Goal: Information Seeking & Learning: Learn about a topic

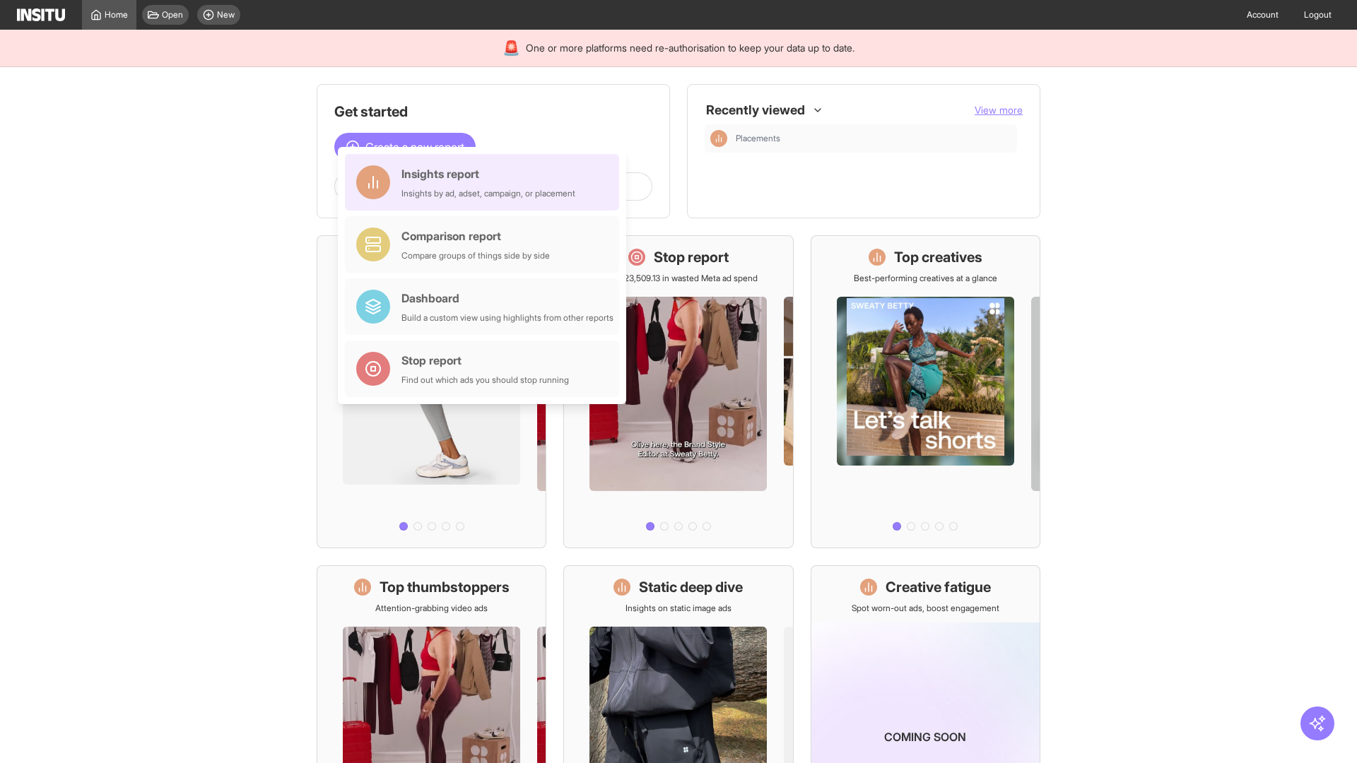
click at [485, 182] on div "Insights report Insights by ad, adset, campaign, or placement" at bounding box center [488, 182] width 174 height 34
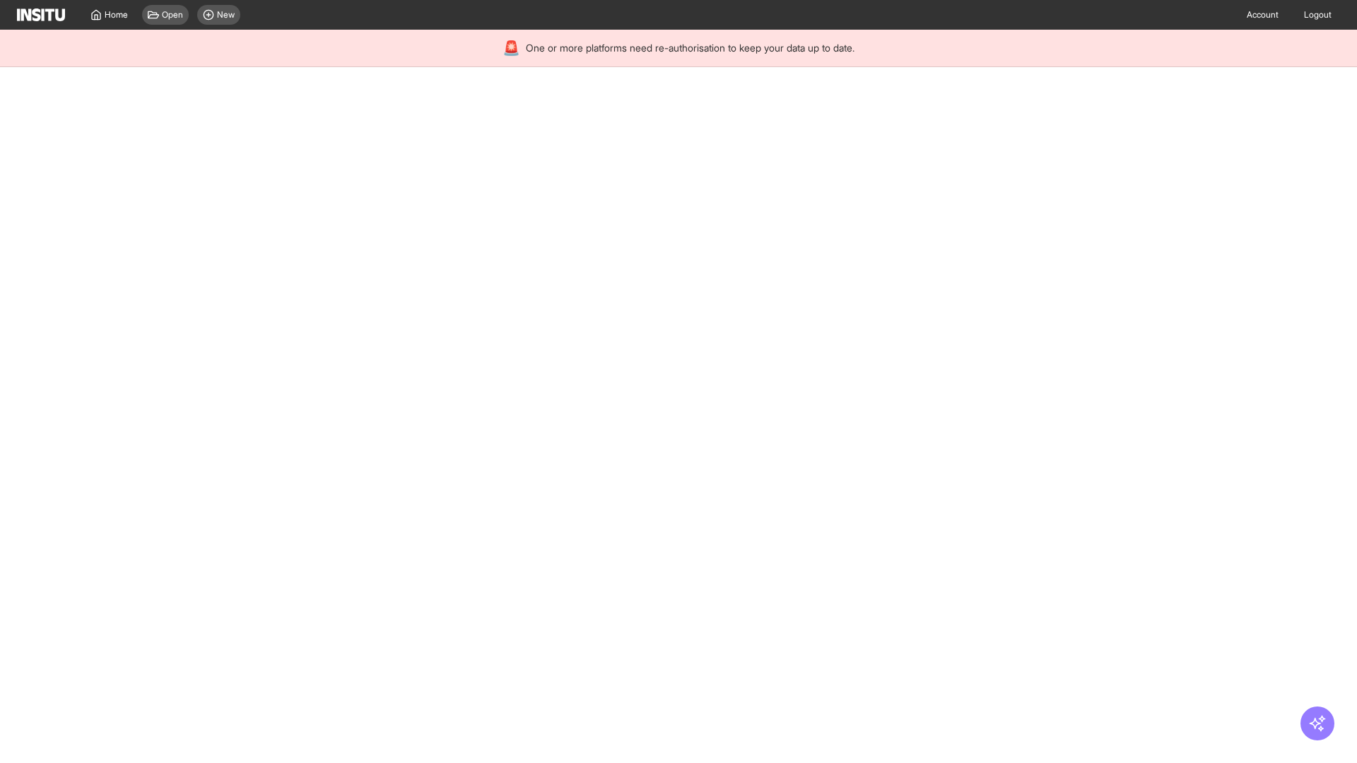
select select "**"
